Goal: Browse casually: Explore the website without a specific task or goal

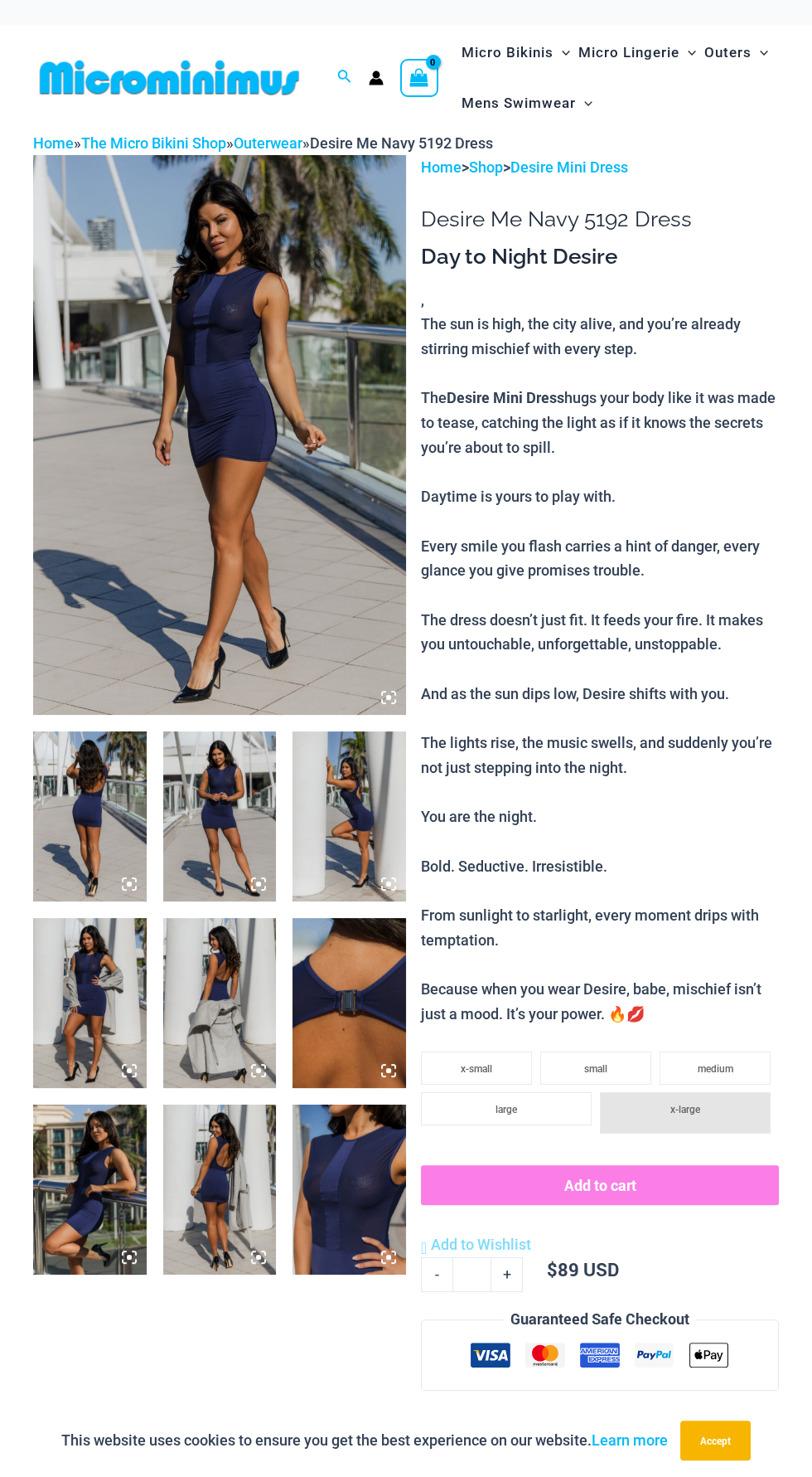
click at [349, 1181] on img at bounding box center [350, 1189] width 114 height 170
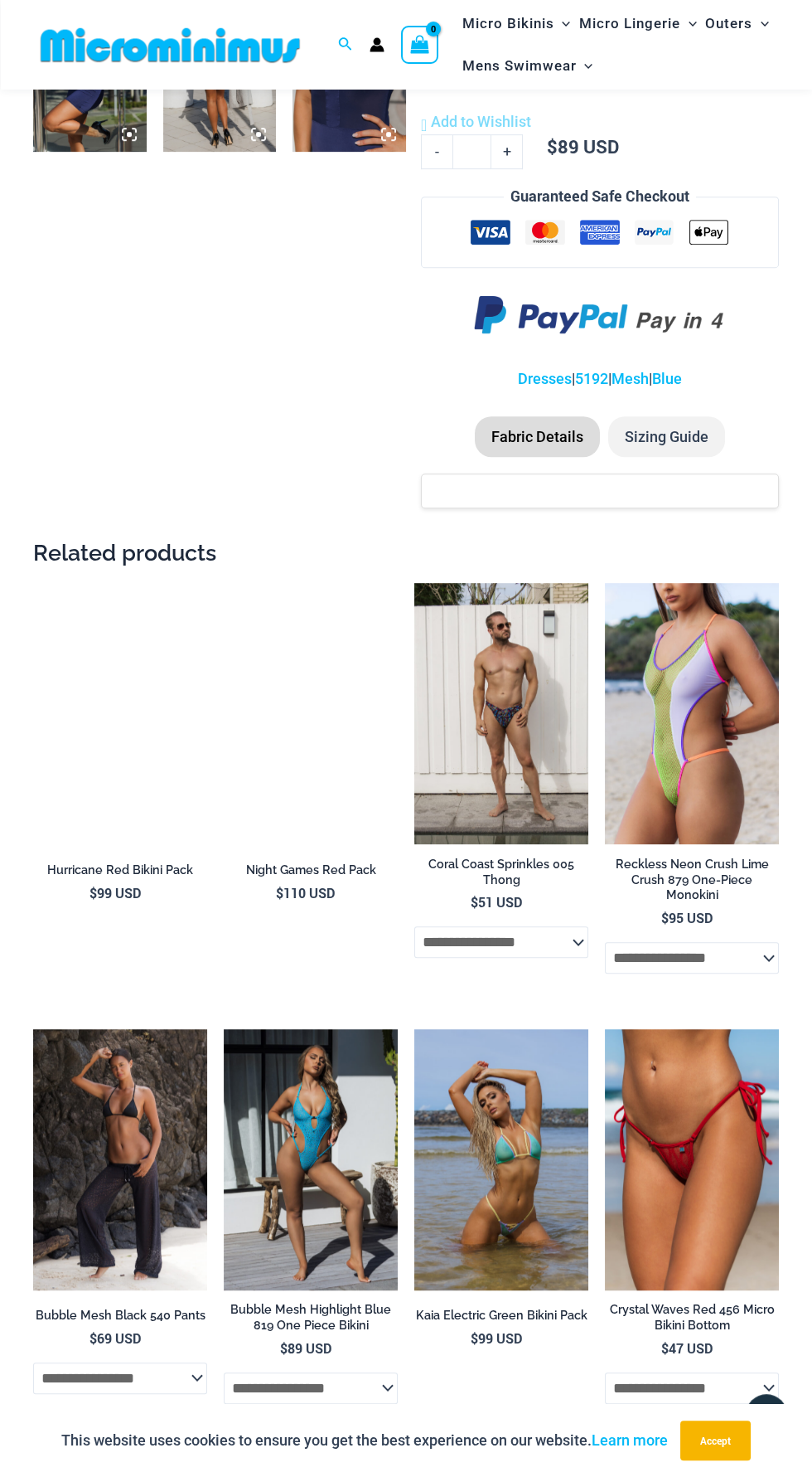
scroll to position [1101, 0]
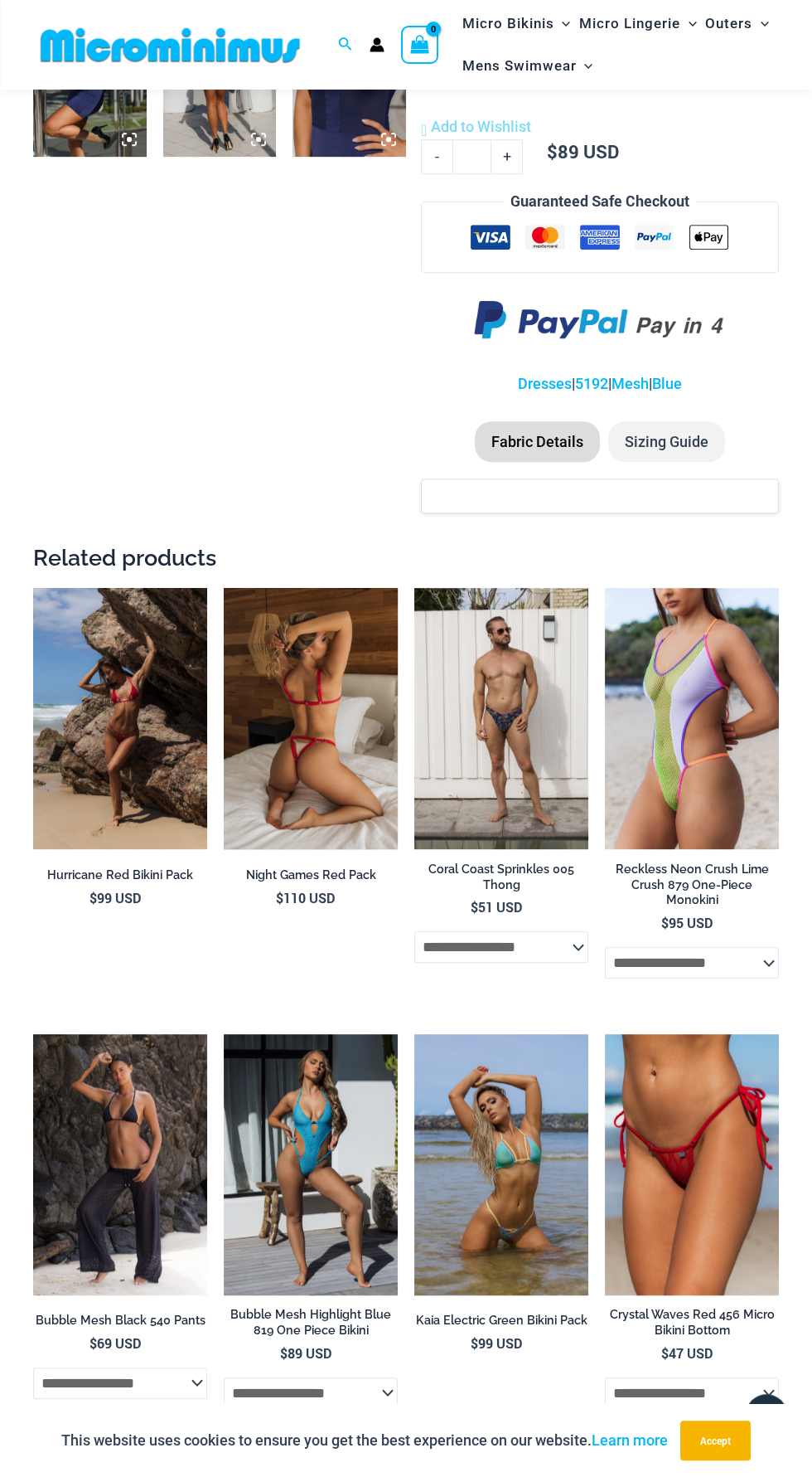
click at [322, 755] on img at bounding box center [310, 718] width 174 height 261
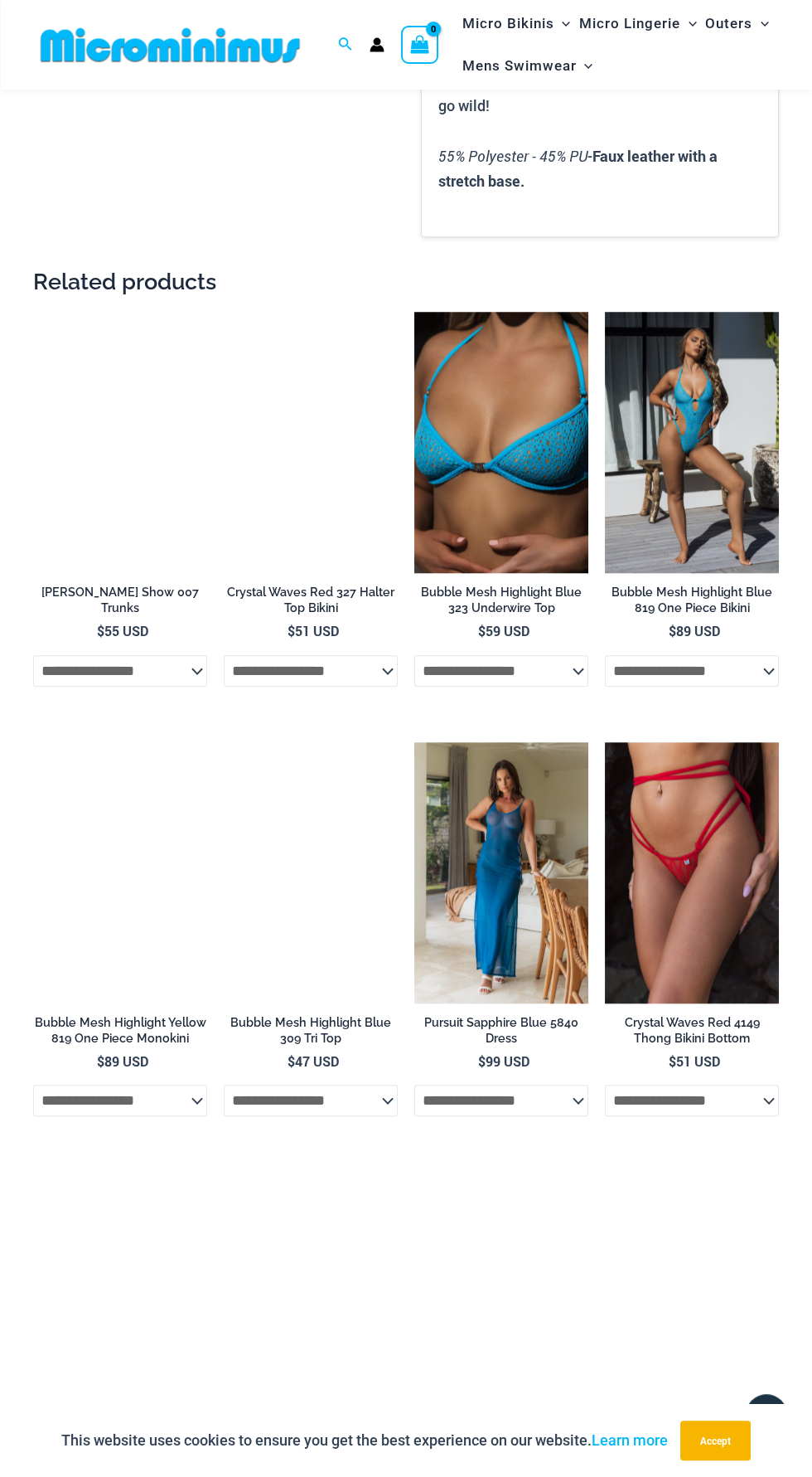
scroll to position [2032, 0]
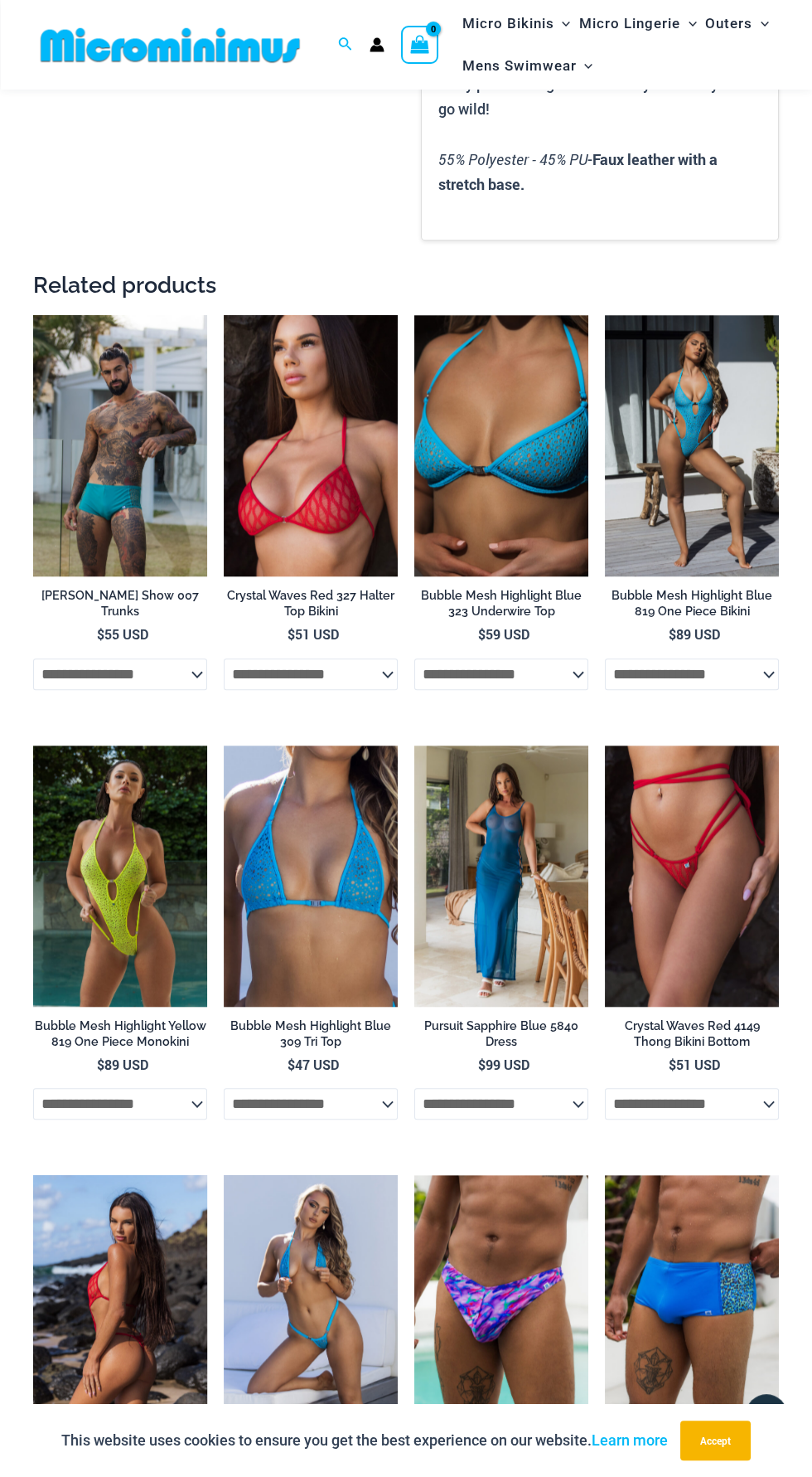
click at [132, 1278] on img at bounding box center [119, 1305] width 174 height 261
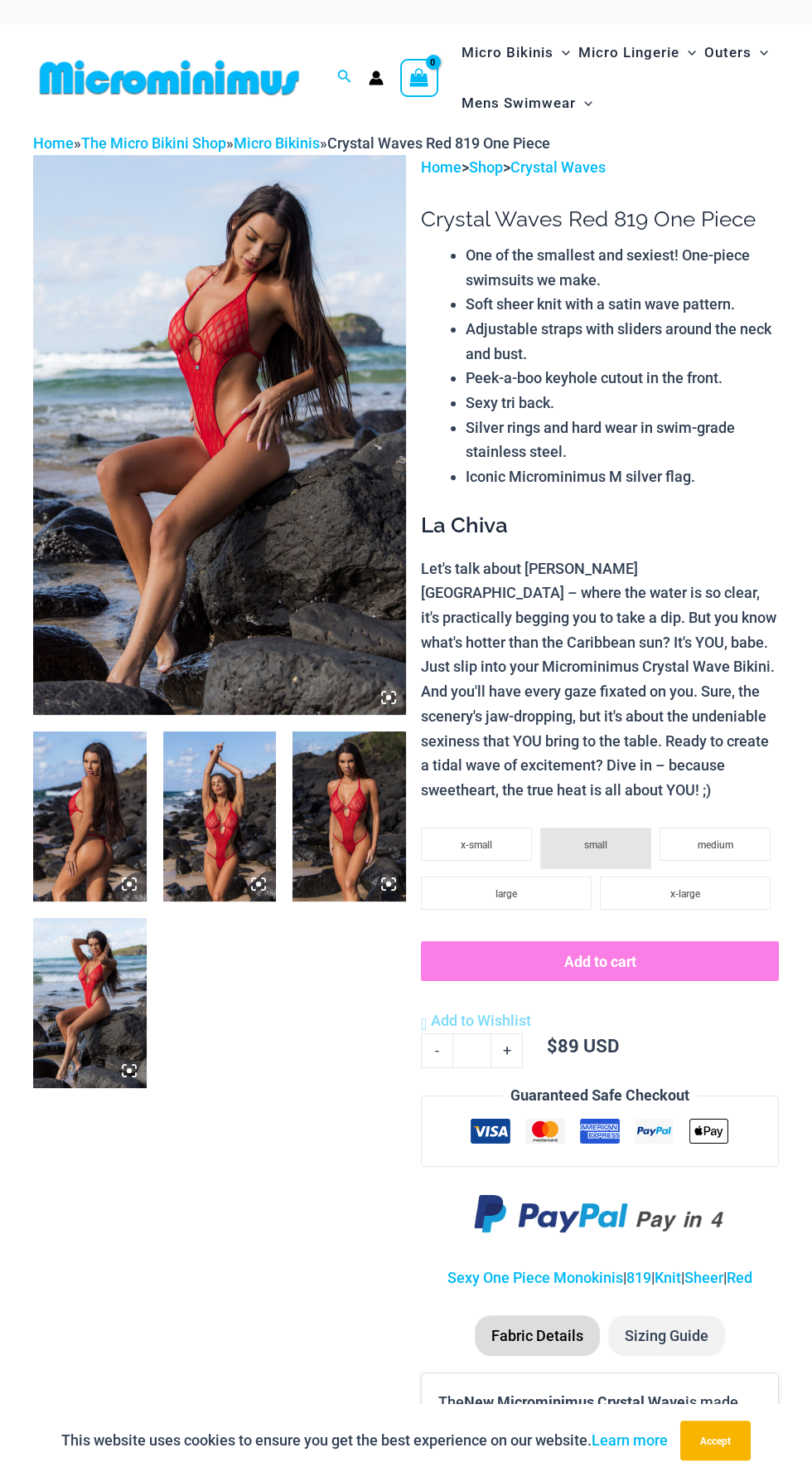
click at [236, 821] on img at bounding box center [221, 816] width 114 height 170
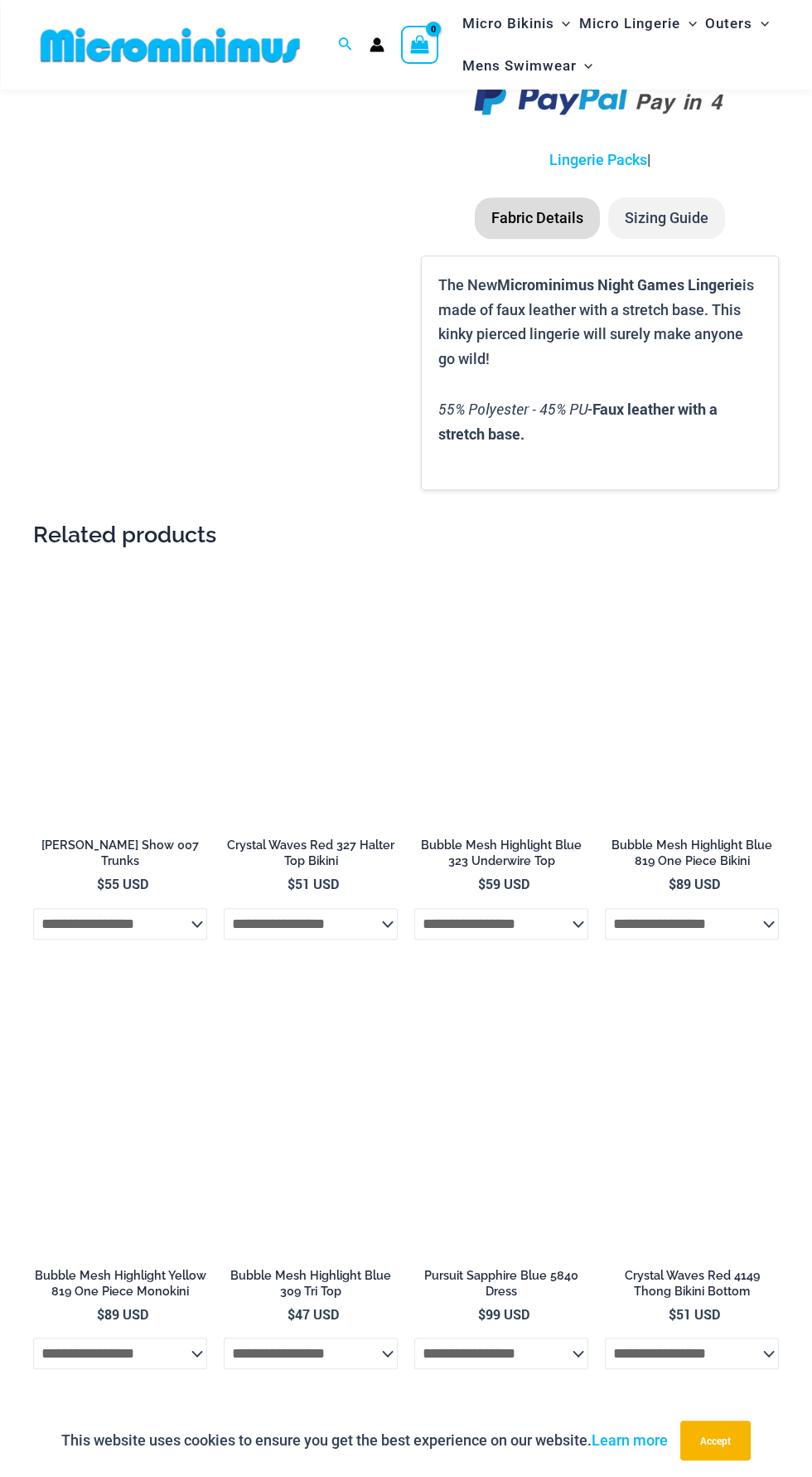
scroll to position [1779, 0]
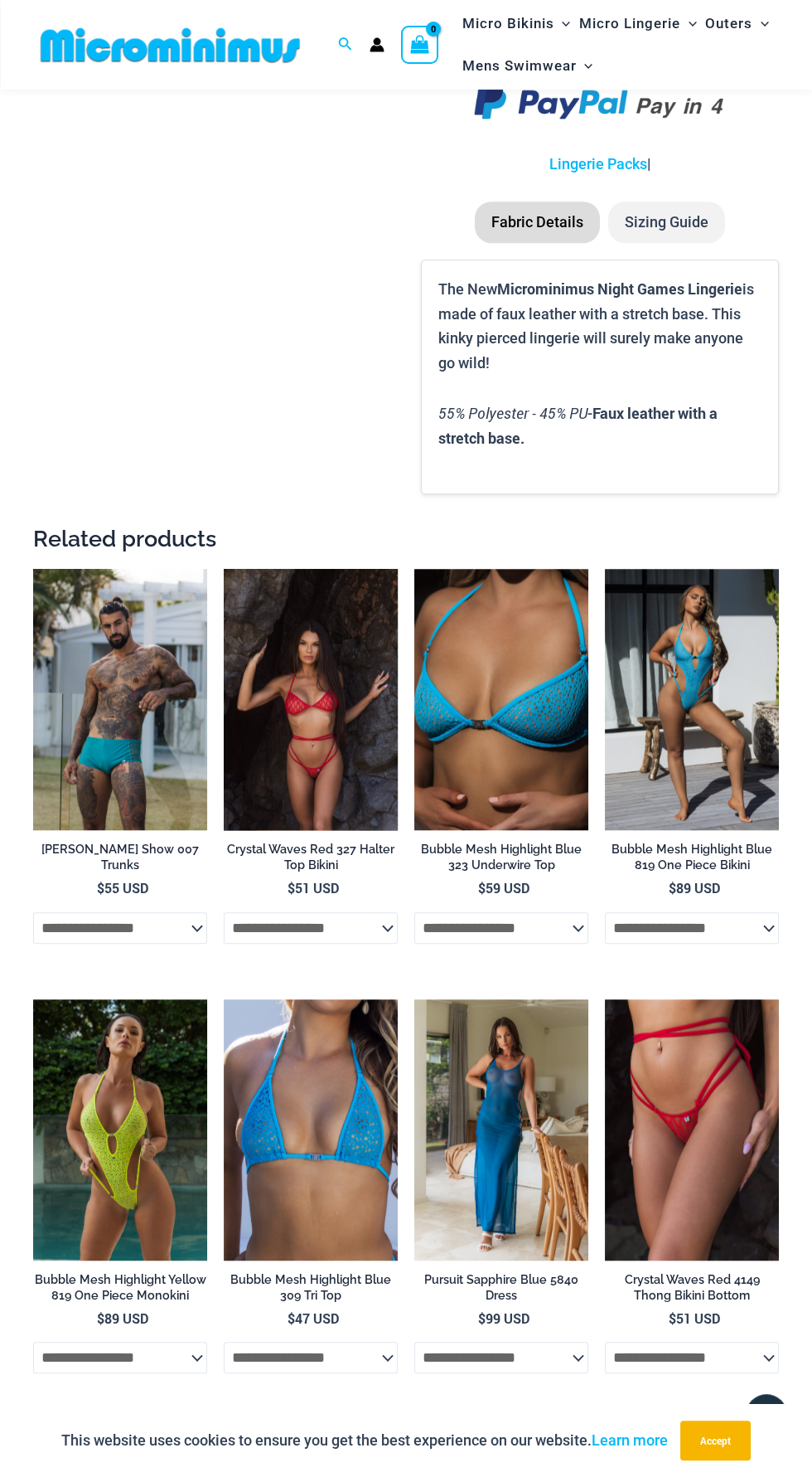
click at [312, 763] on img at bounding box center [310, 699] width 174 height 261
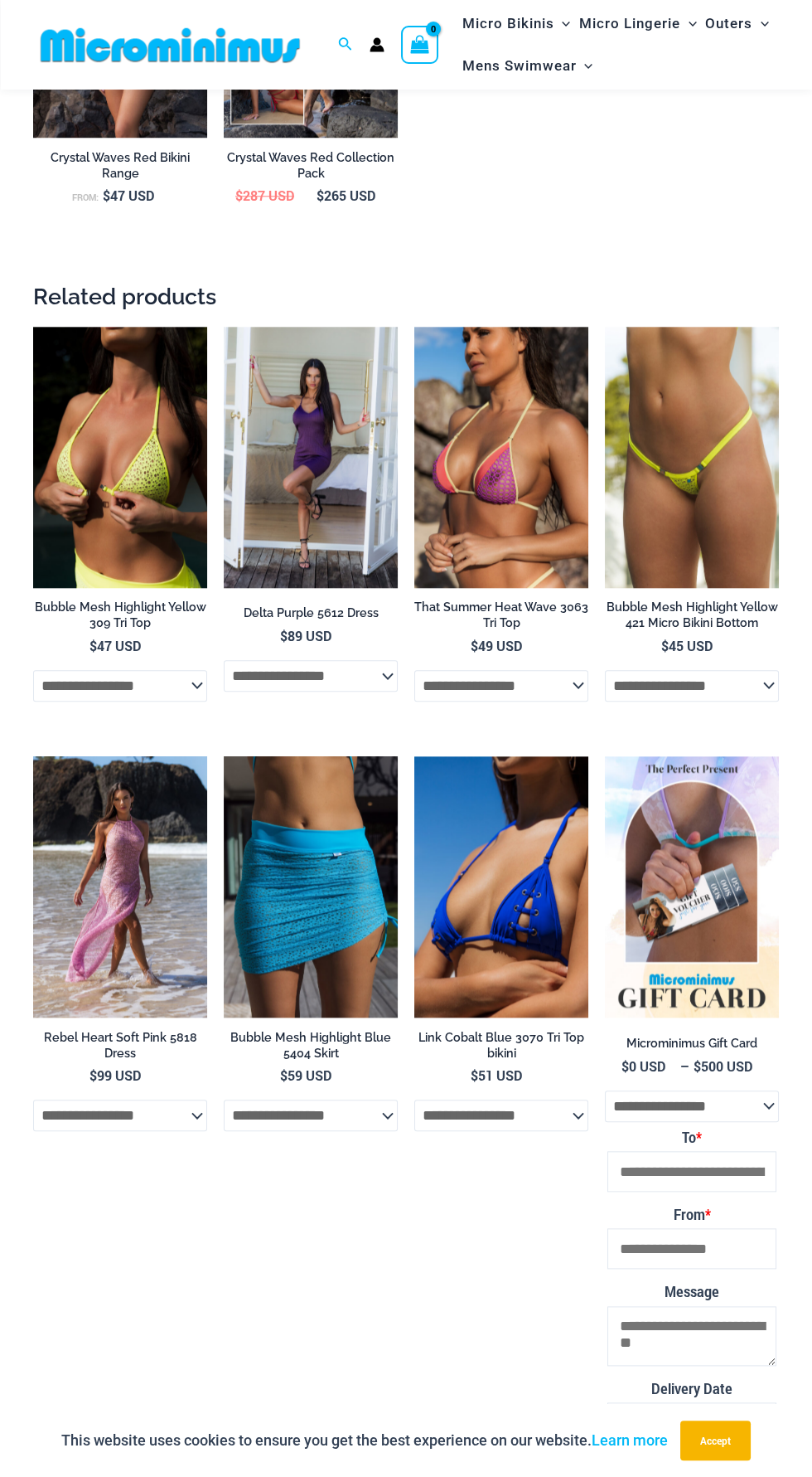
scroll to position [2199, 0]
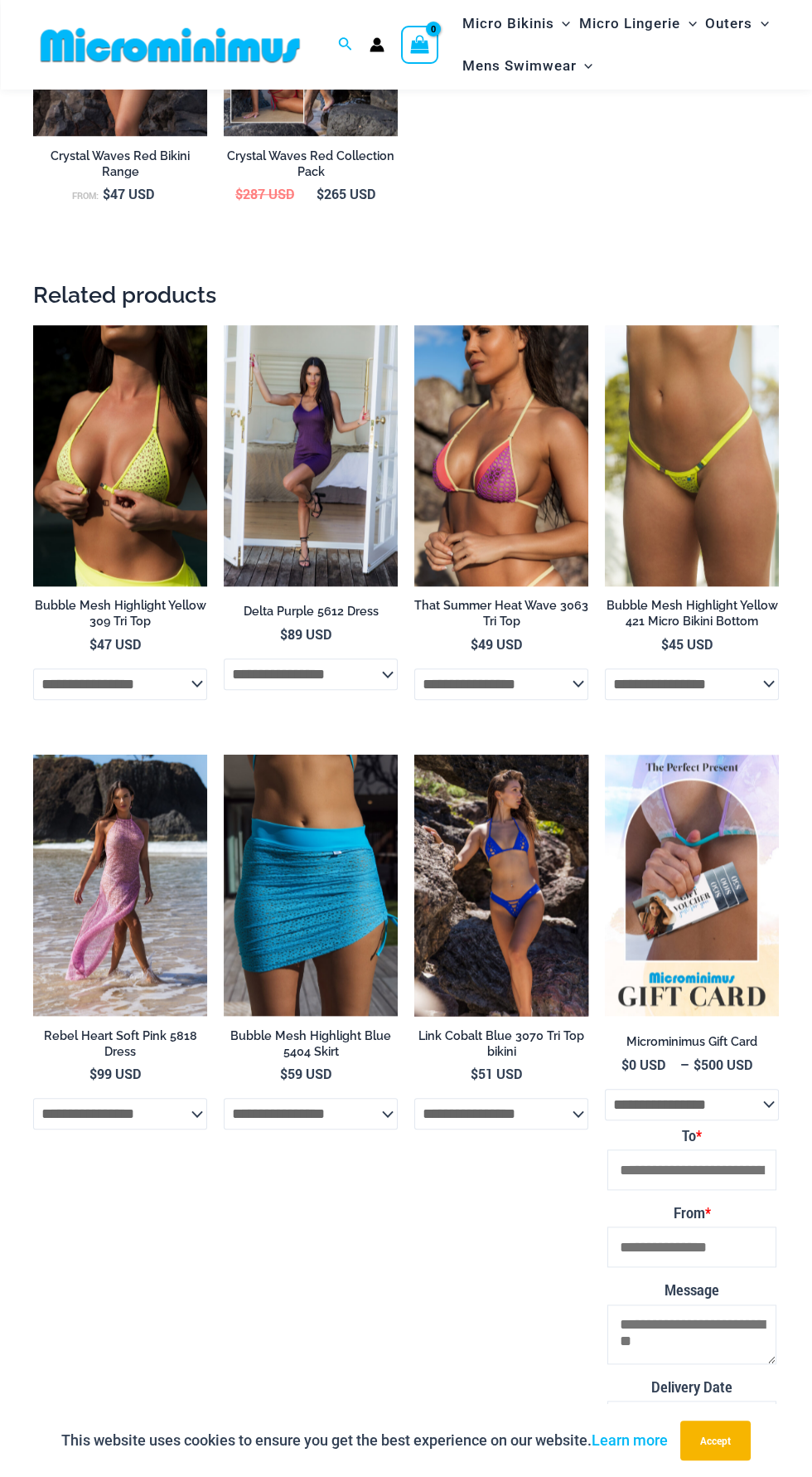
click at [538, 880] on img at bounding box center [501, 884] width 174 height 261
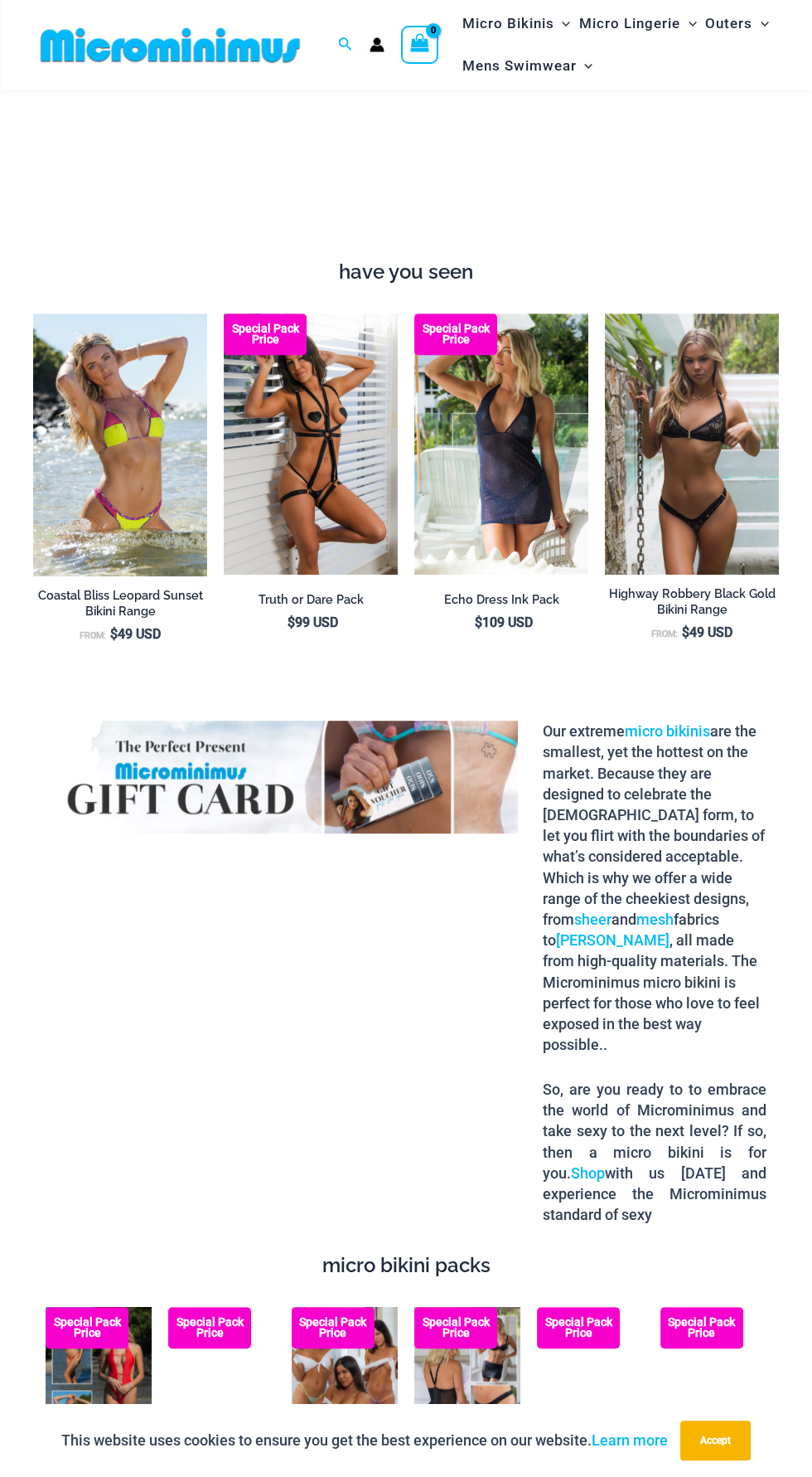
scroll to position [1327, 0]
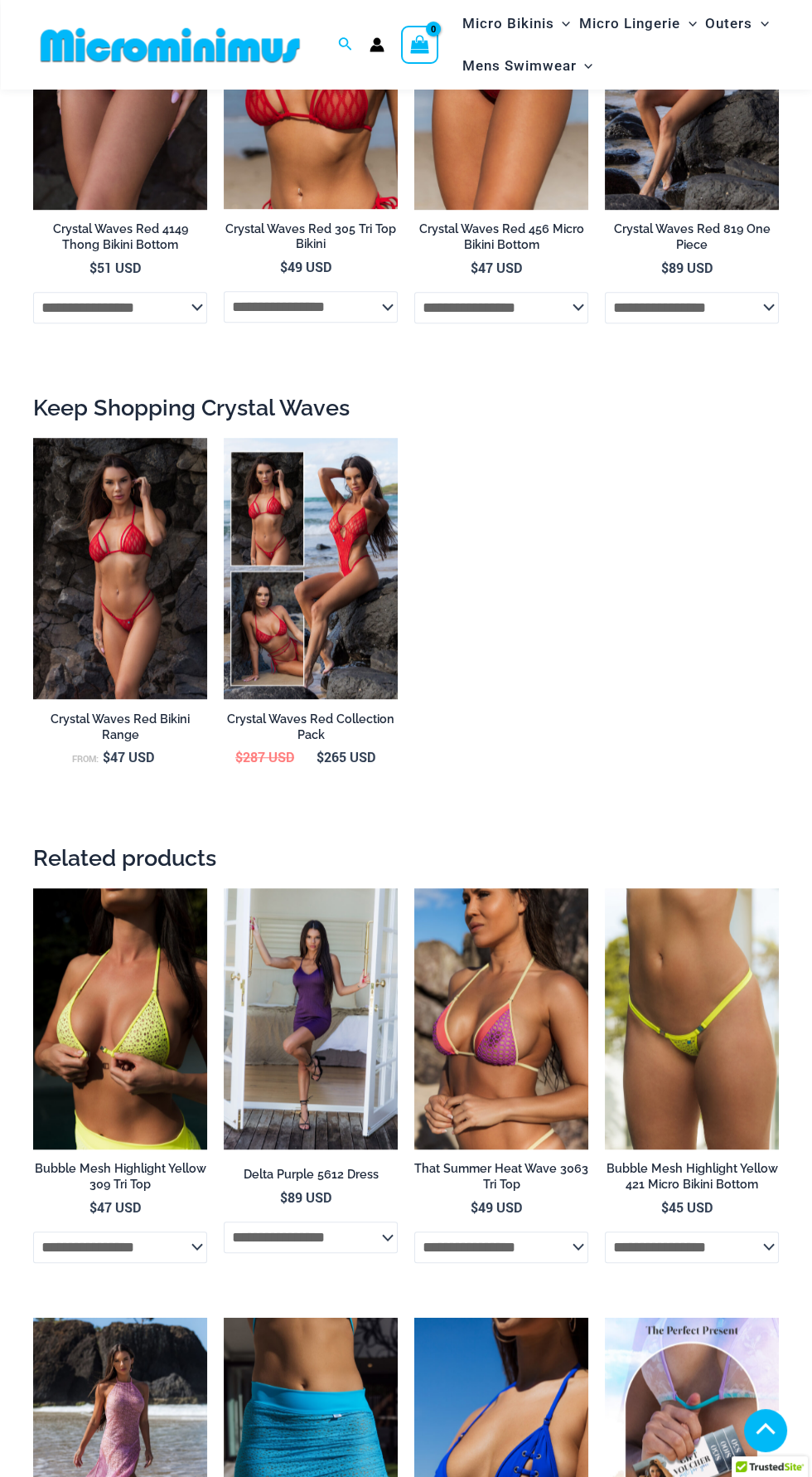
scroll to position [2071, 0]
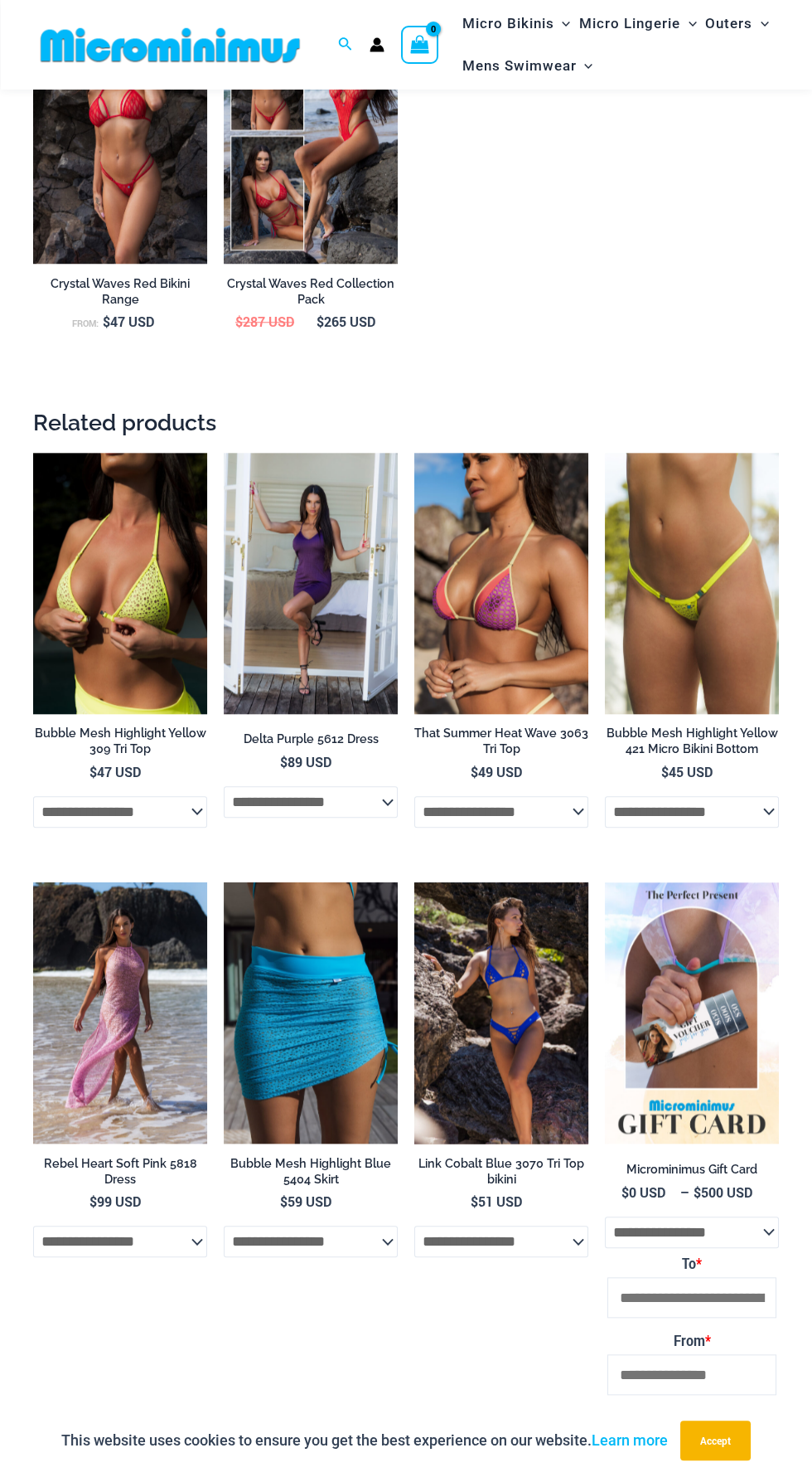
click at [489, 1014] on img at bounding box center [501, 1013] width 174 height 261
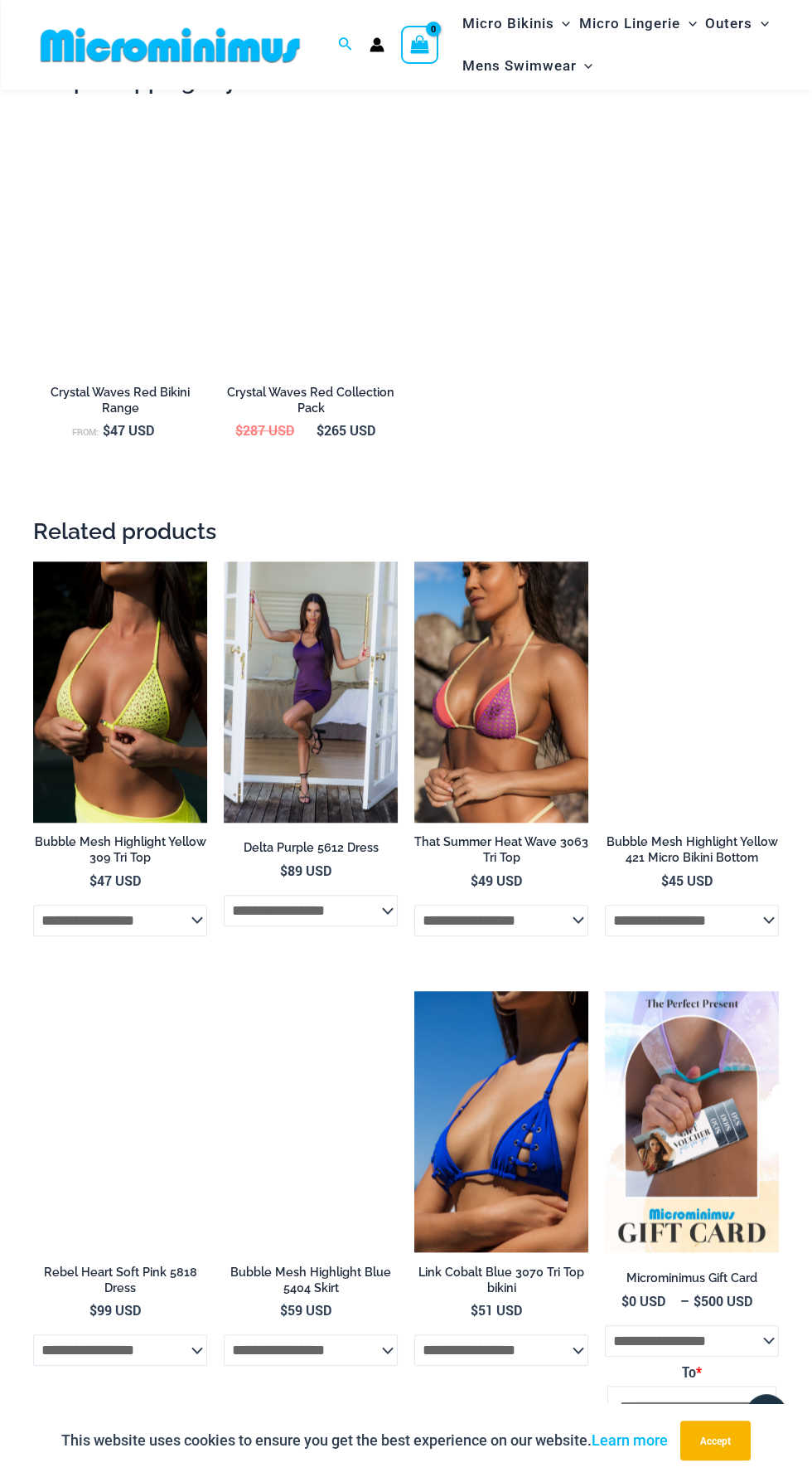
scroll to position [1962, 0]
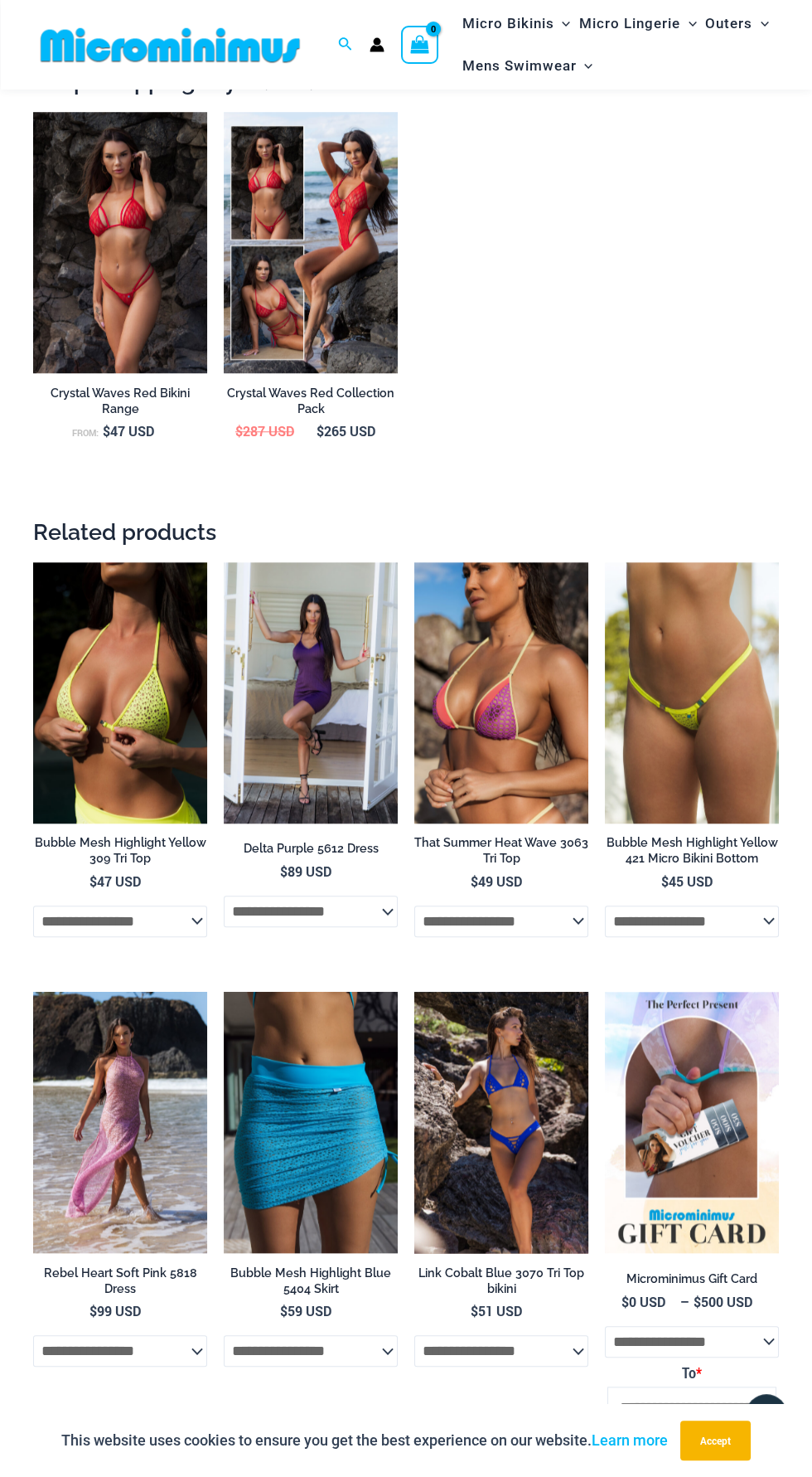
click at [514, 1090] on img at bounding box center [501, 1121] width 174 height 261
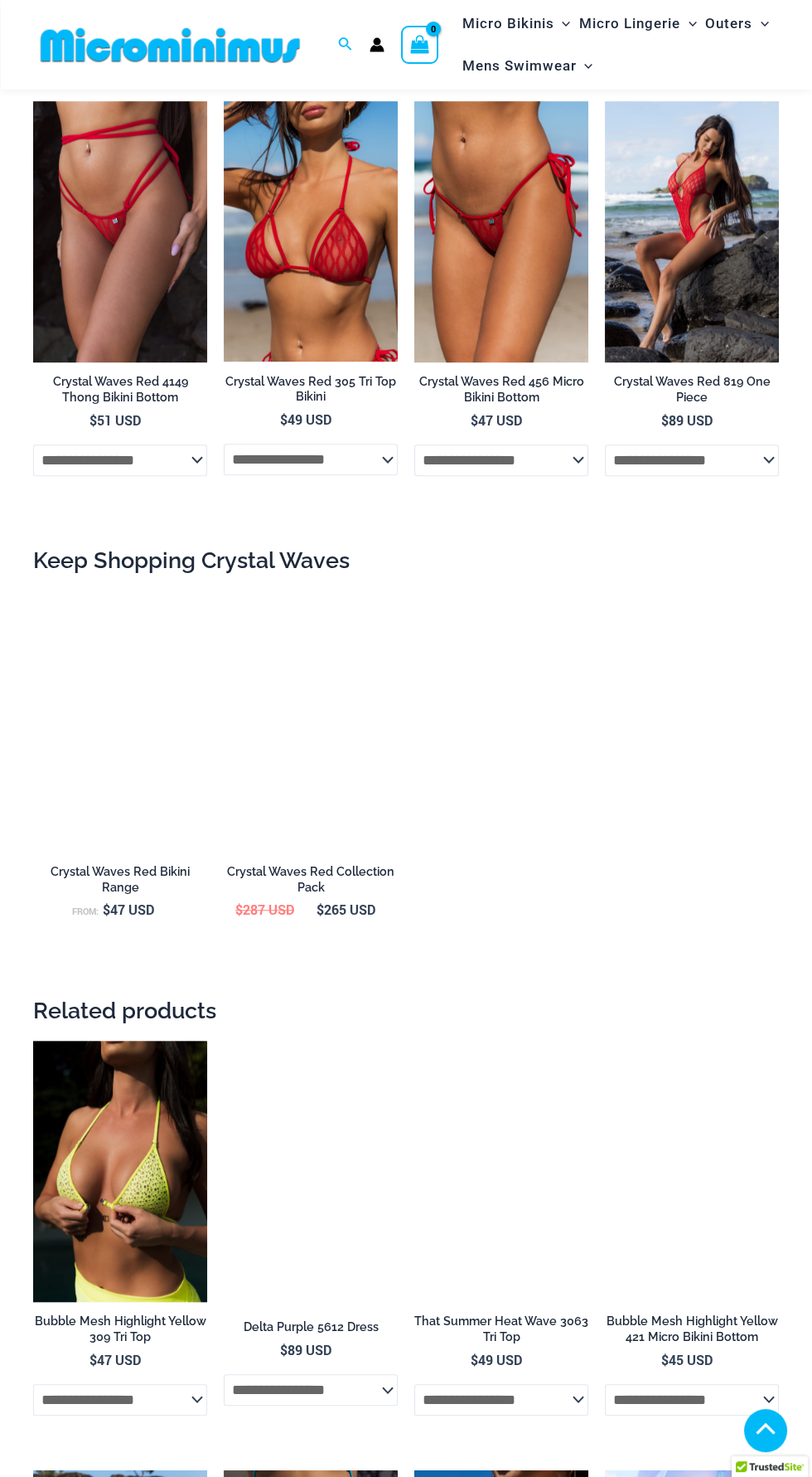
scroll to position [1991, 0]
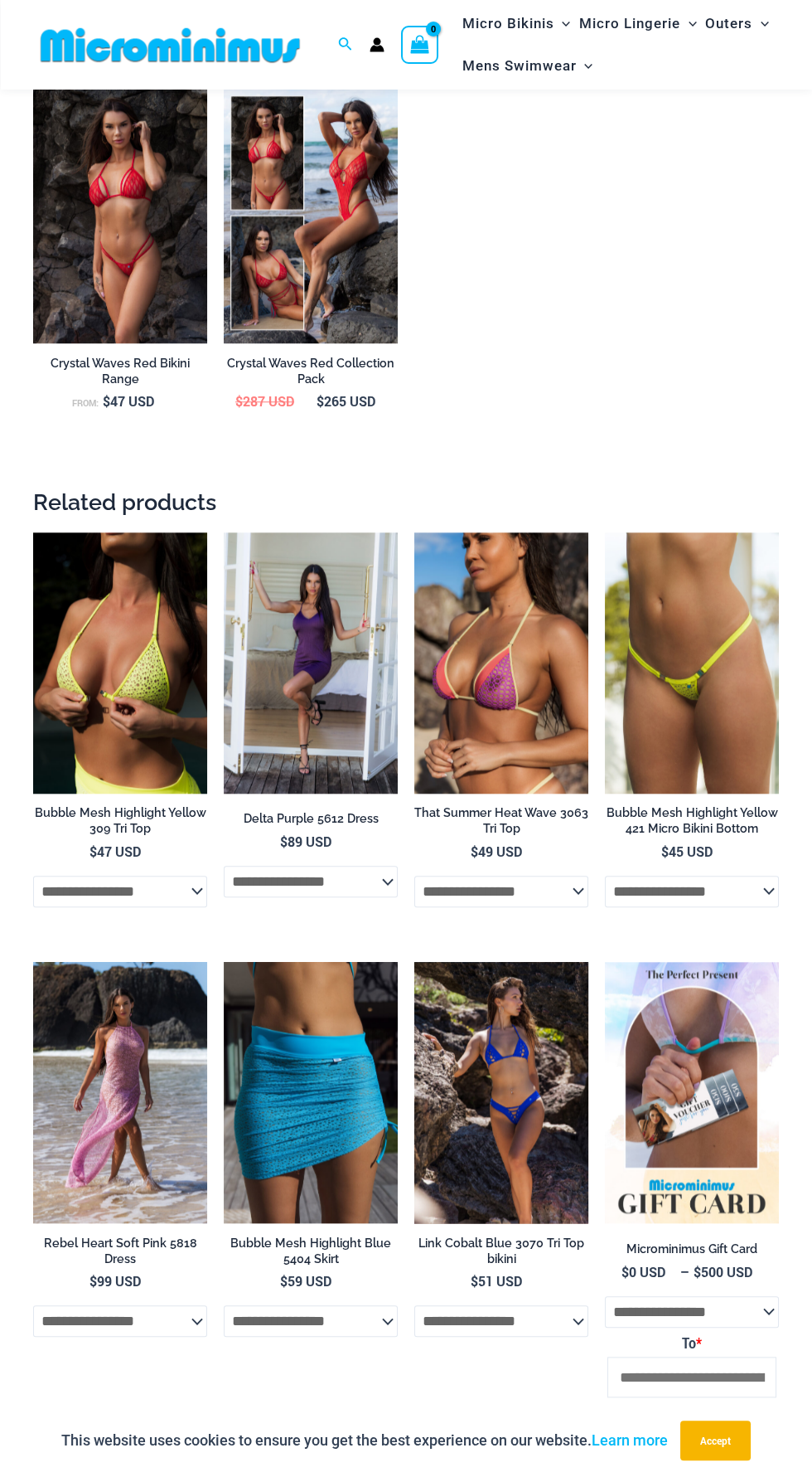
click at [575, 1306] on select "**********" at bounding box center [501, 1321] width 174 height 32
click at [414, 1306] on select "**********" at bounding box center [501, 1321] width 174 height 32
select select "*******"
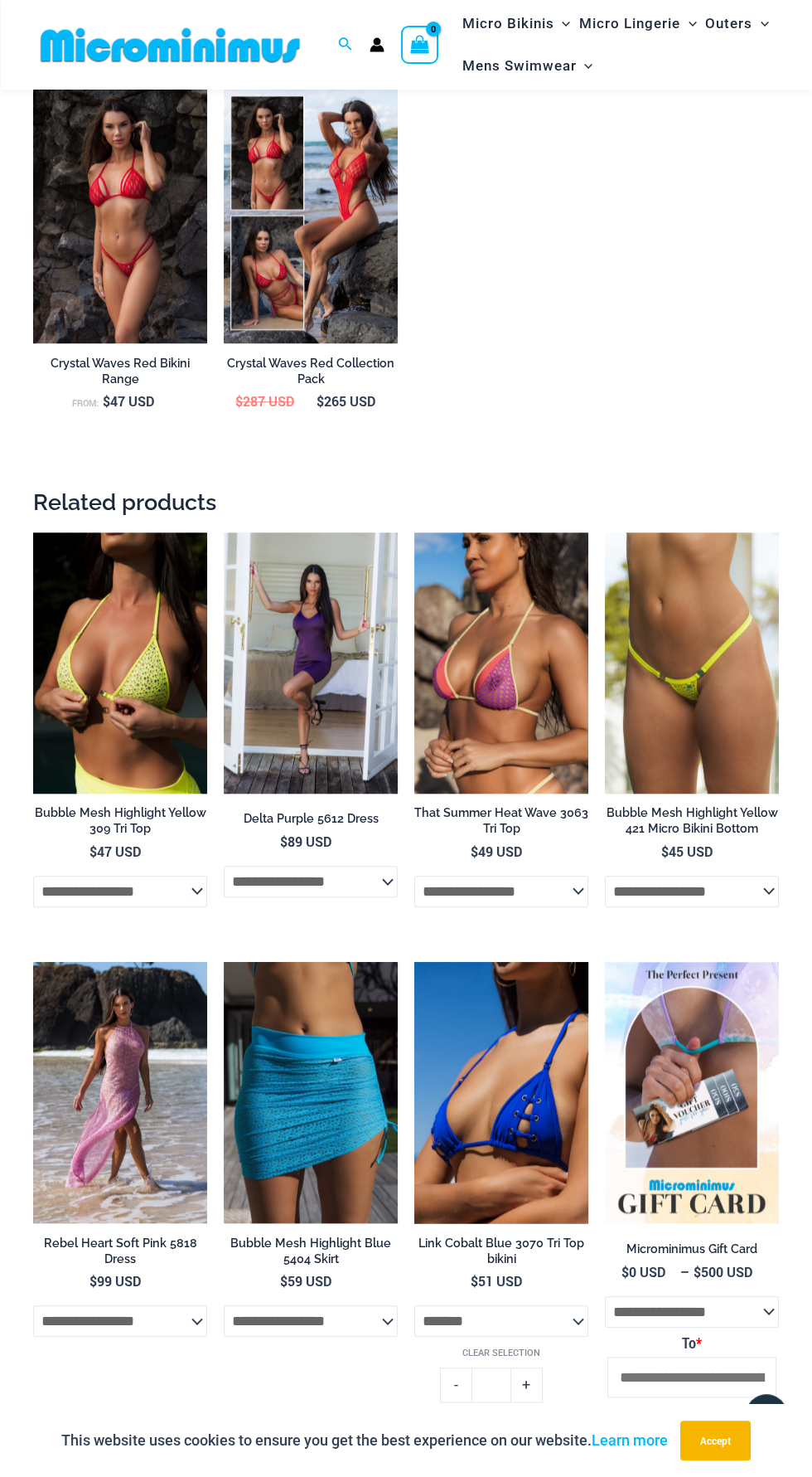
click at [490, 1075] on img at bounding box center [501, 1092] width 174 height 261
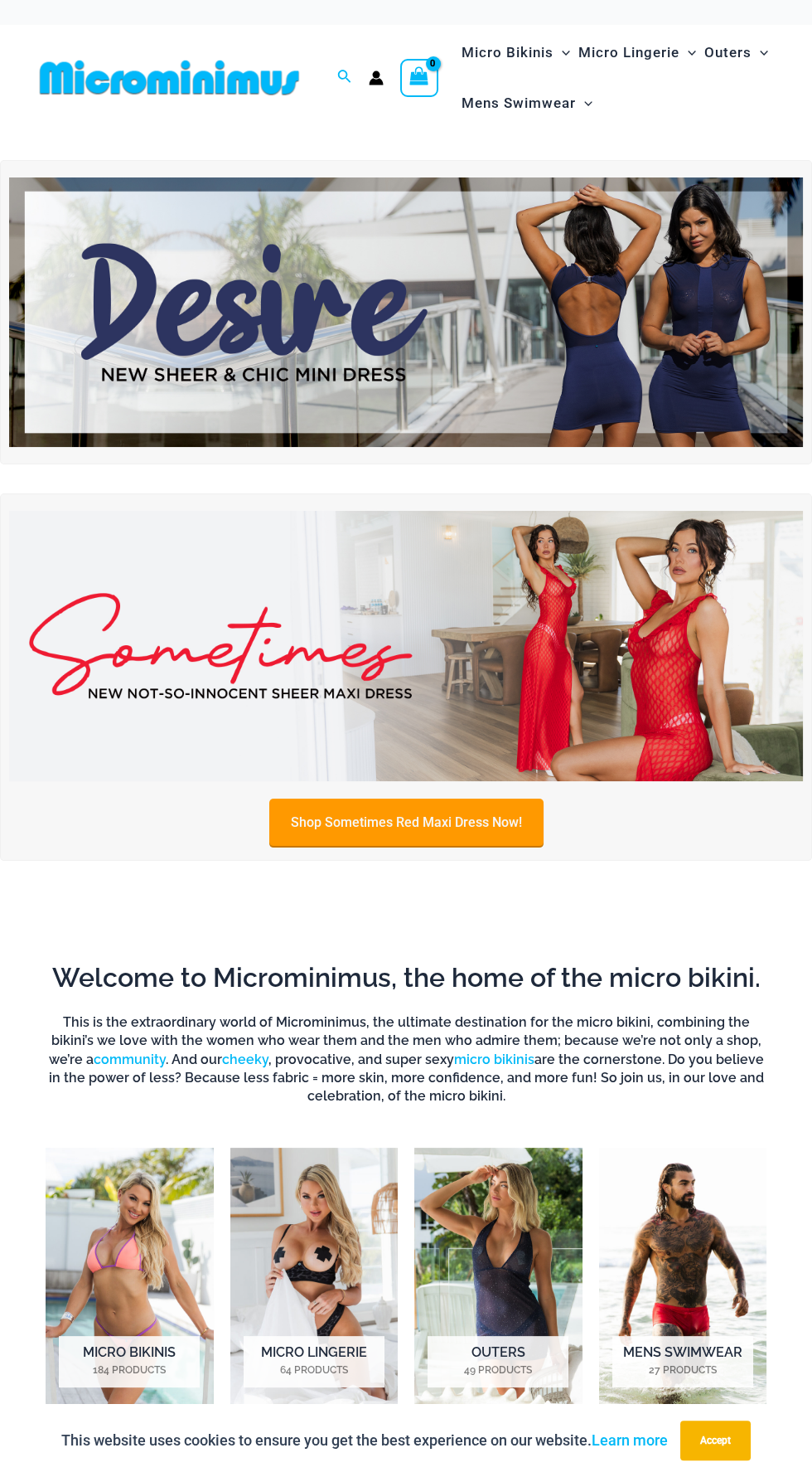
click at [476, 820] on link "Shop Sometimes Red Maxi Dress Now!" at bounding box center [406, 822] width 275 height 47
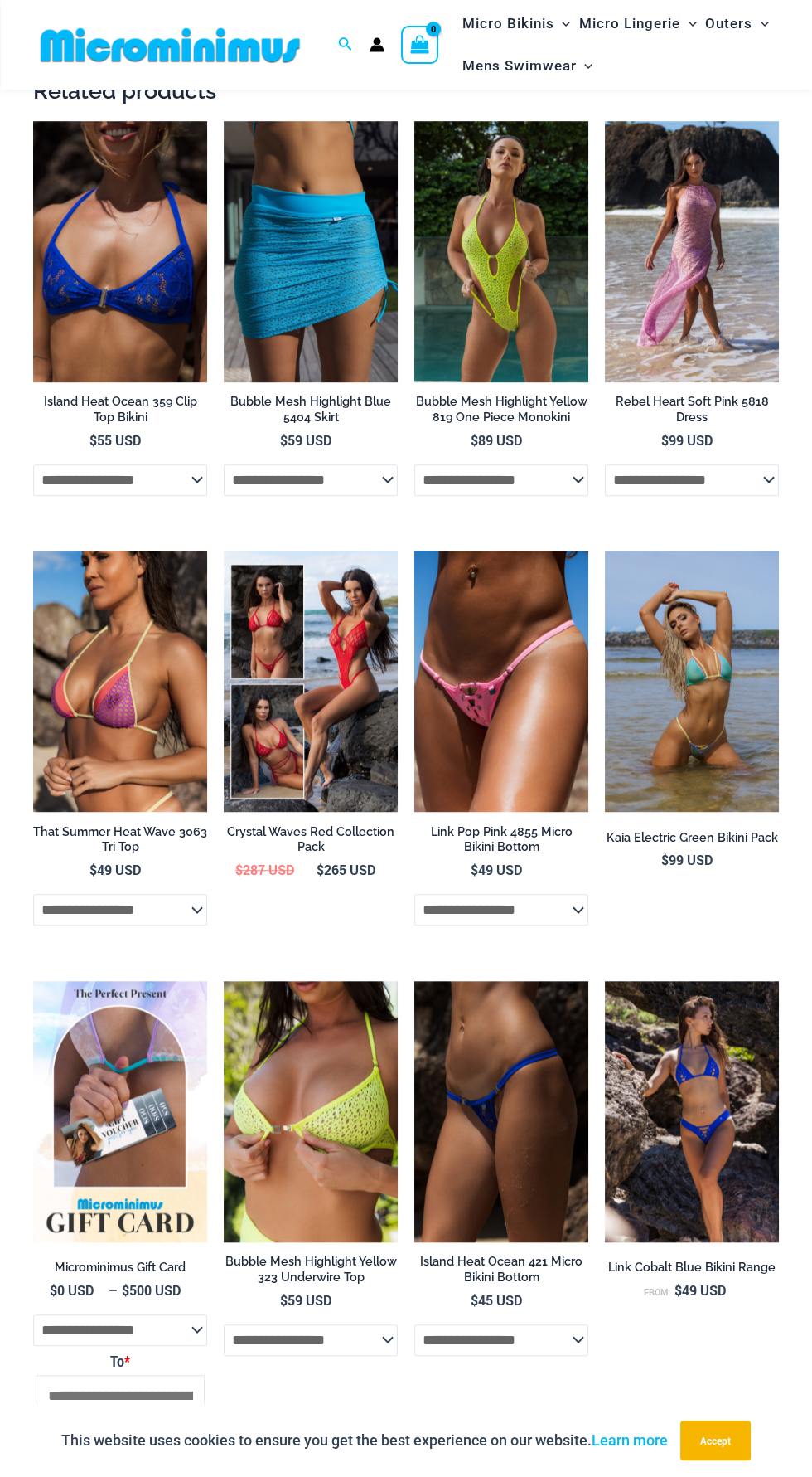
scroll to position [1280, 0]
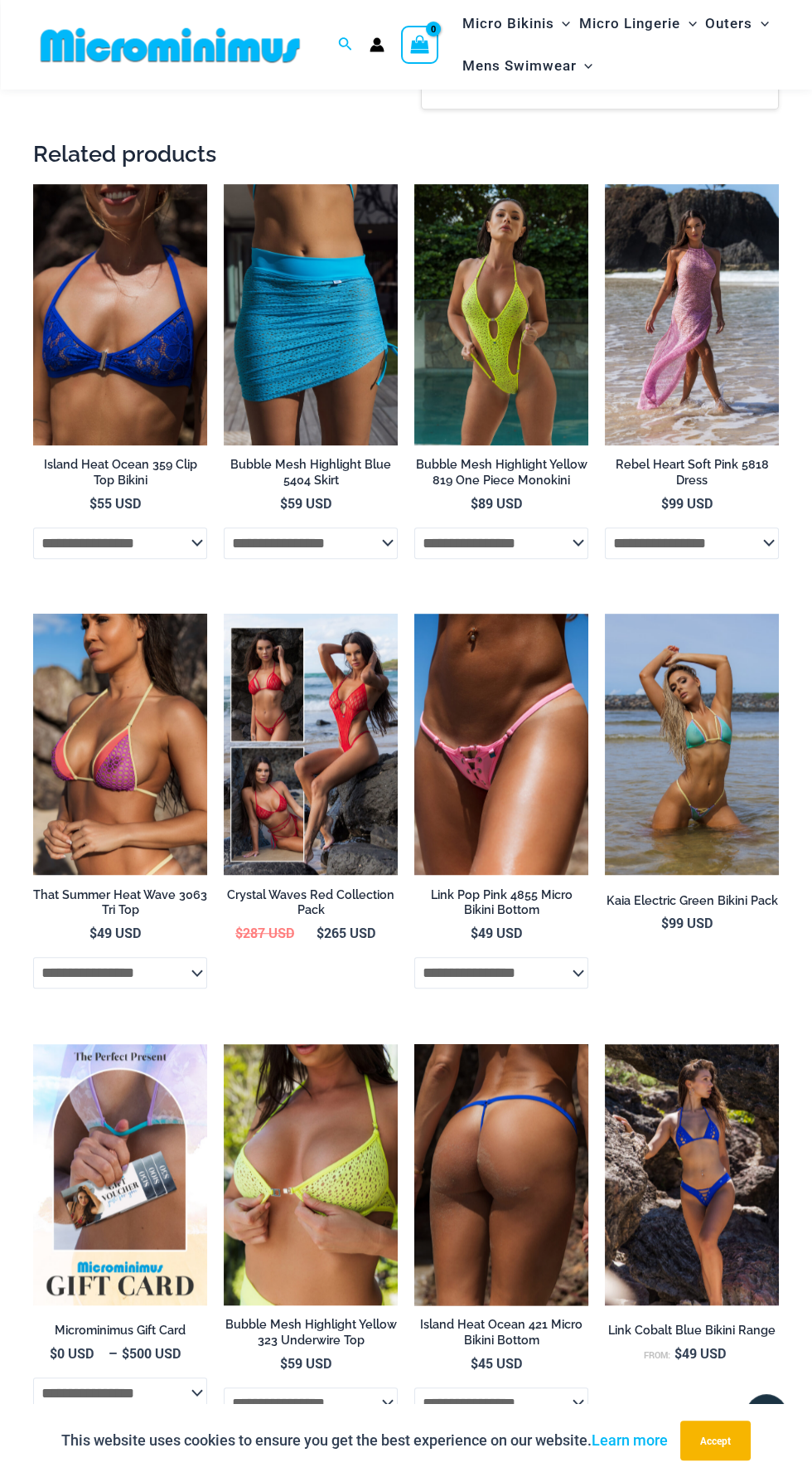
click at [511, 1147] on img at bounding box center [501, 1174] width 174 height 261
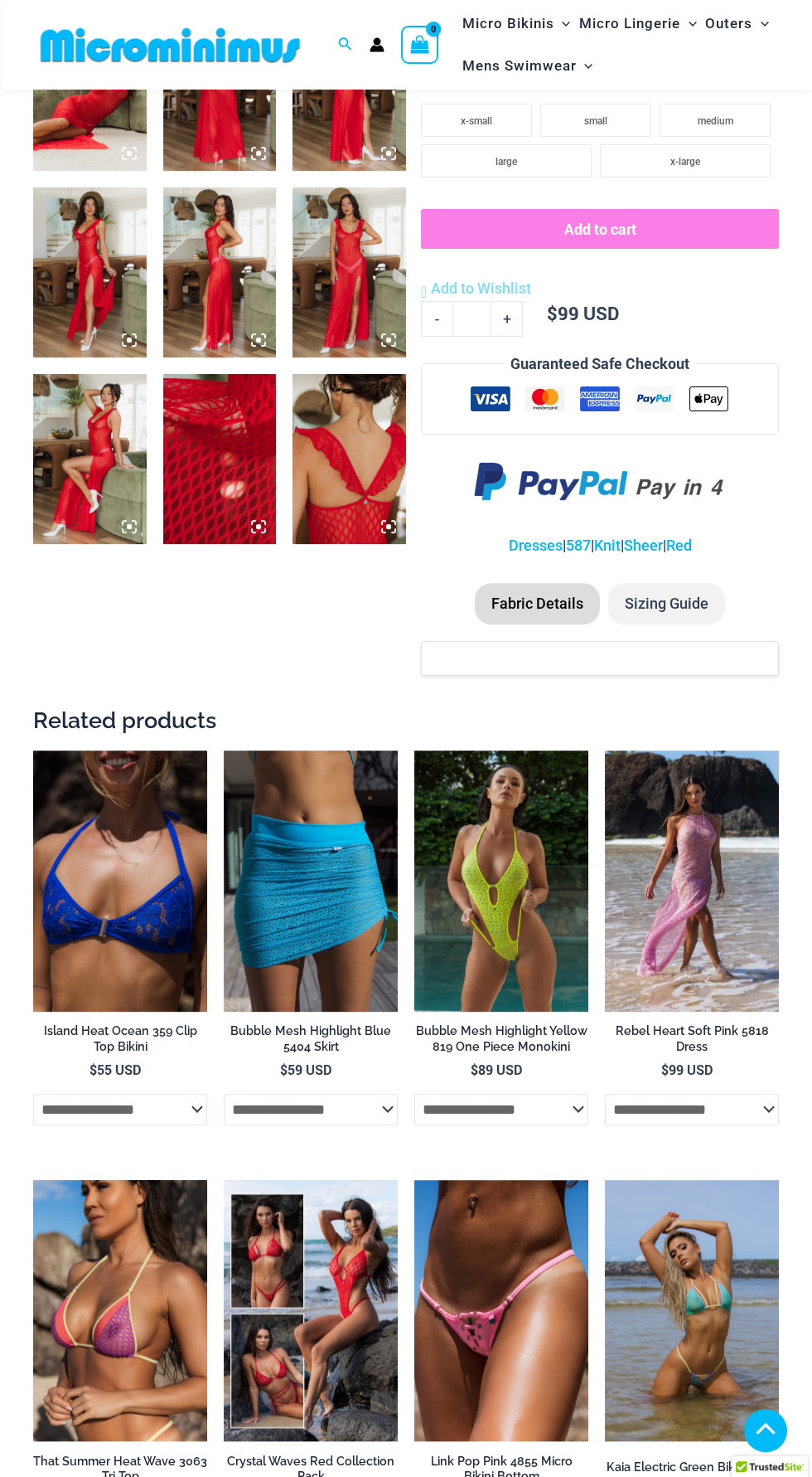
scroll to position [1133, 0]
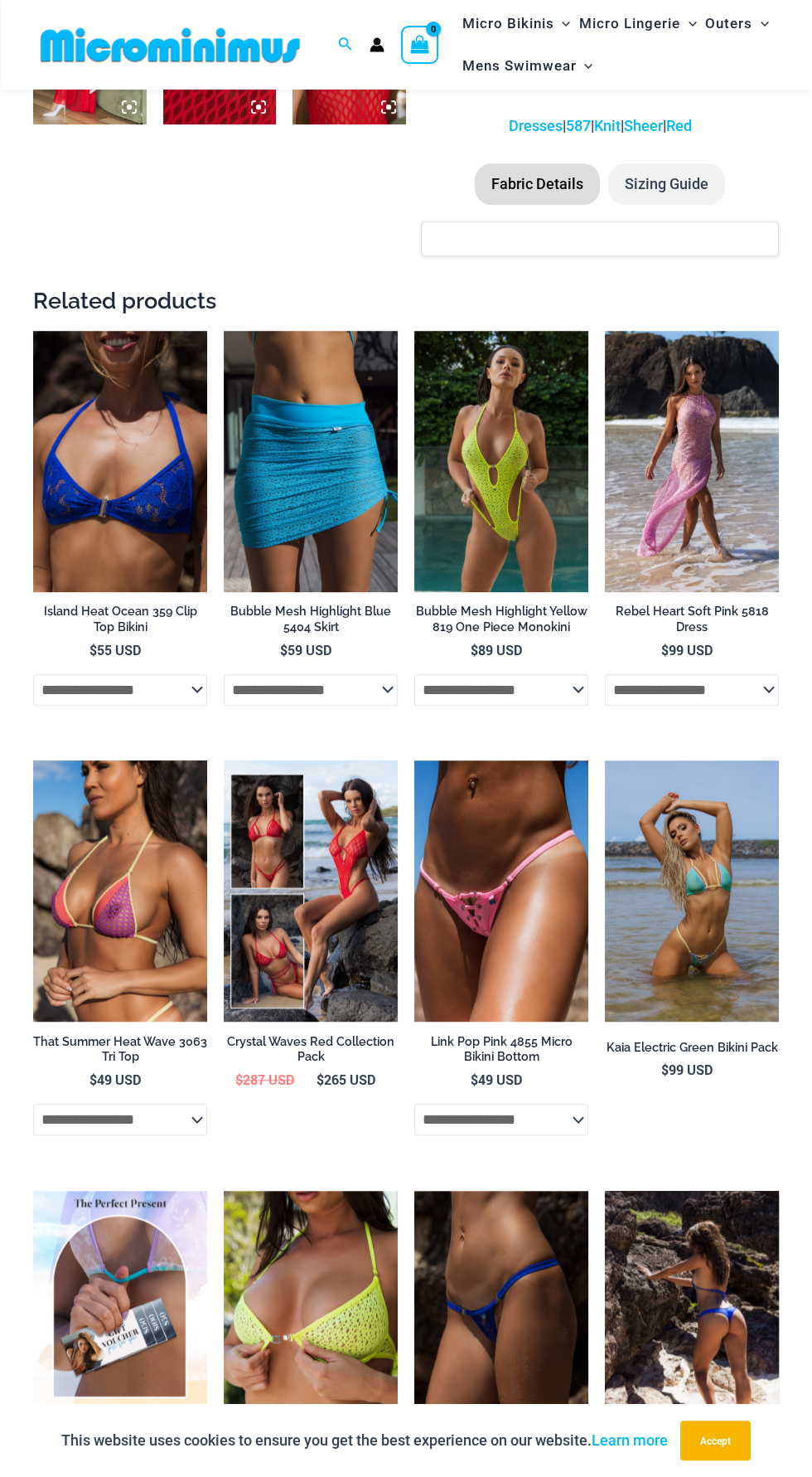
click at [729, 1257] on img at bounding box center [692, 1321] width 174 height 261
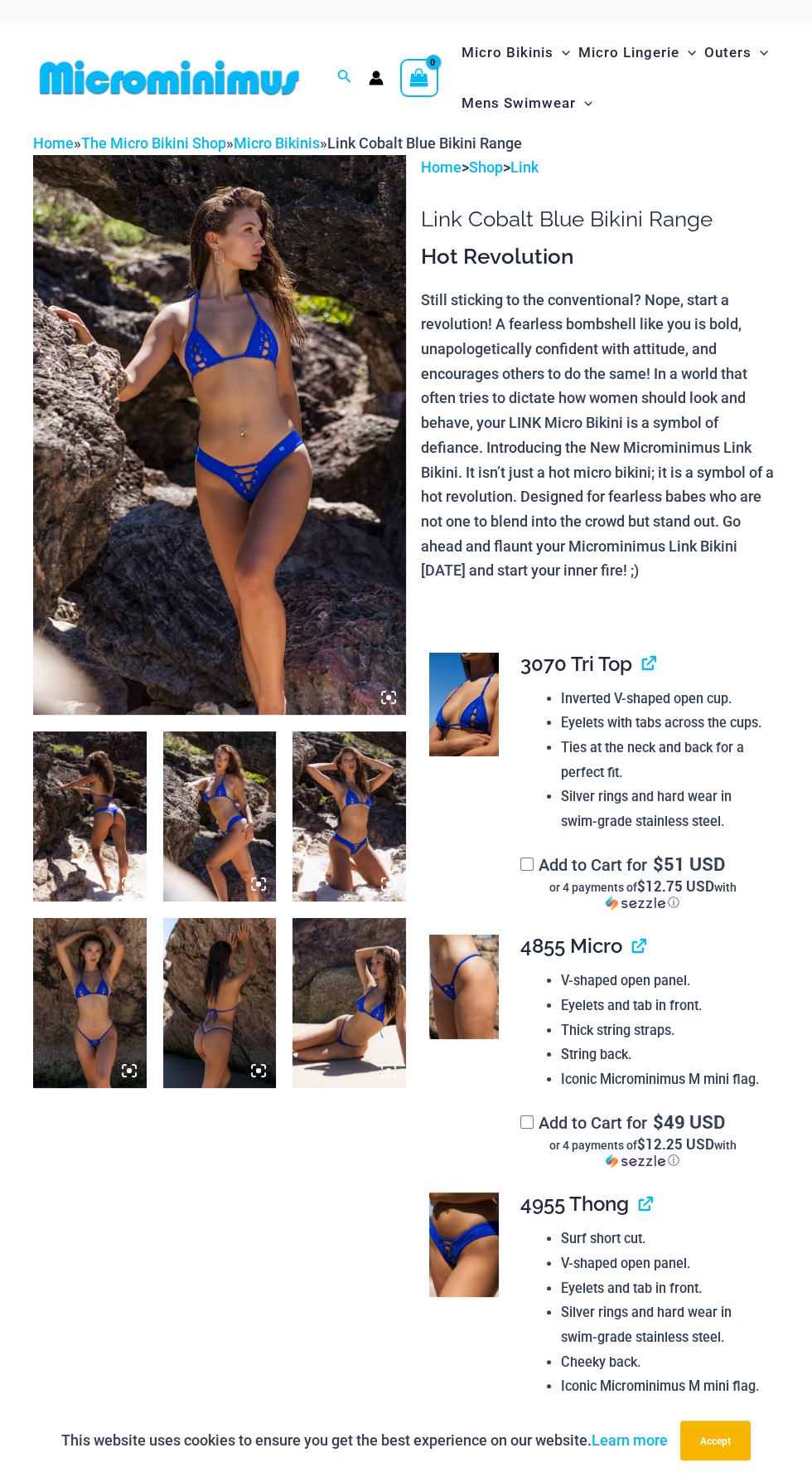
click at [242, 575] on img at bounding box center [219, 435] width 373 height 560
